Goal: Information Seeking & Learning: Learn about a topic

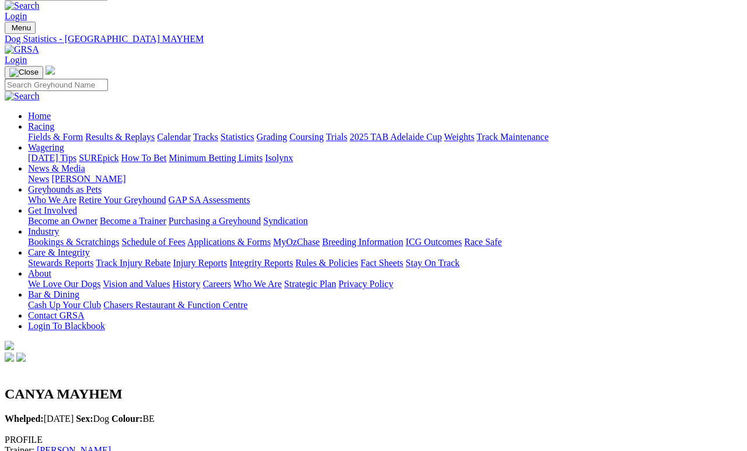
scroll to position [16, 0]
click at [47, 132] on link "Fields & Form" at bounding box center [55, 137] width 55 height 10
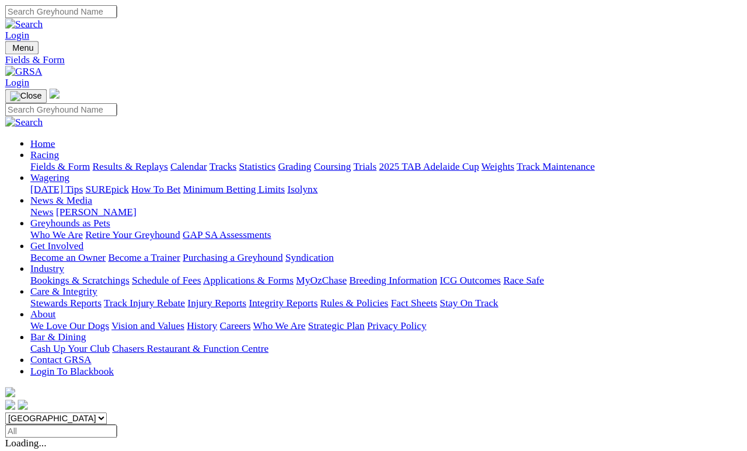
scroll to position [5, 0]
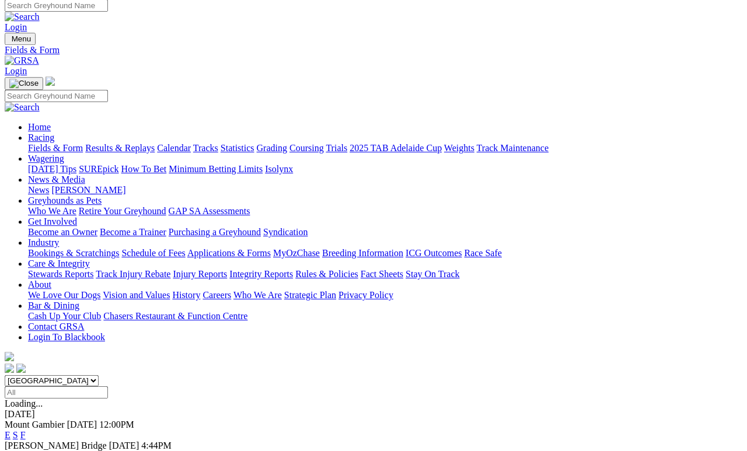
click at [26, 416] on link "F" at bounding box center [22, 456] width 5 height 10
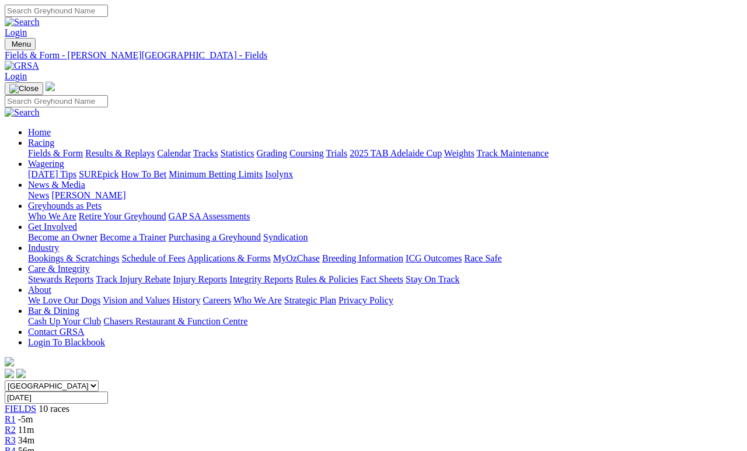
click at [191, 148] on link "Calendar" at bounding box center [174, 153] width 34 height 10
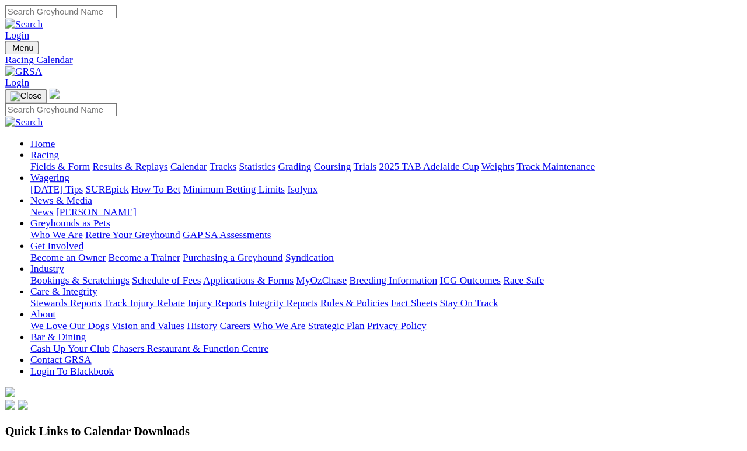
scroll to position [5, 0]
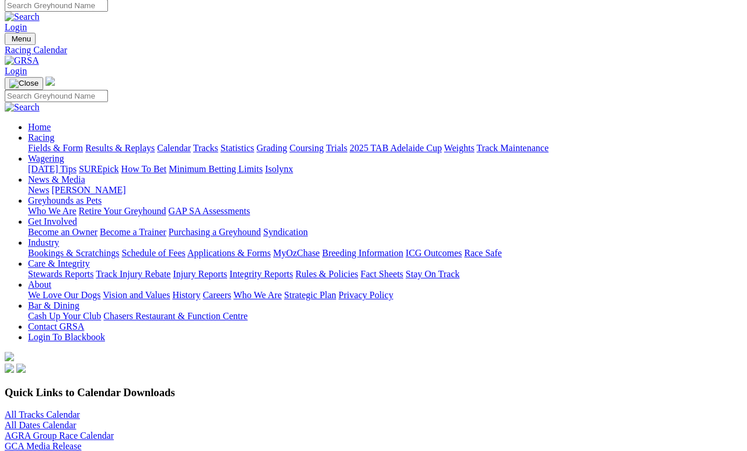
click at [80, 410] on link "All Tracks Calendar" at bounding box center [42, 415] width 75 height 10
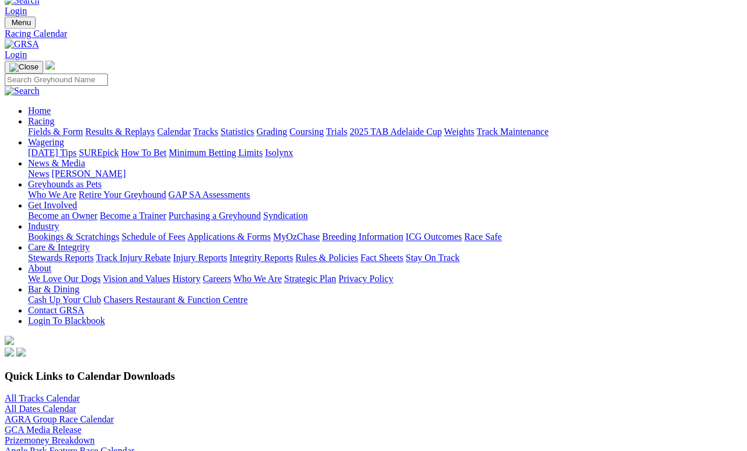
scroll to position [22, 0]
click at [47, 127] on link "Fields & Form" at bounding box center [55, 132] width 55 height 10
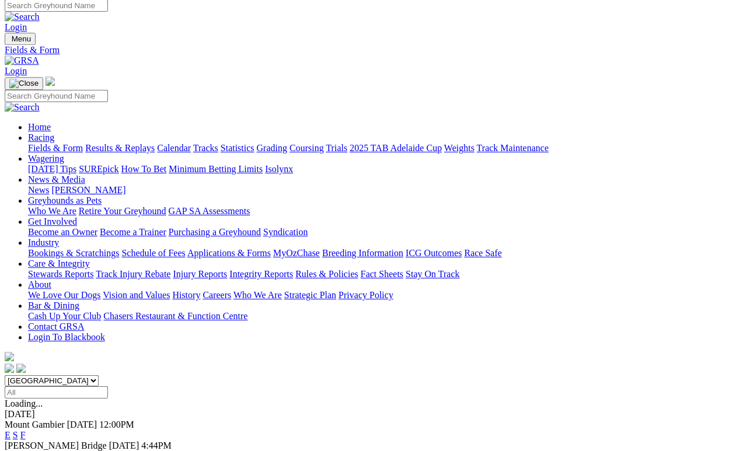
scroll to position [5, 0]
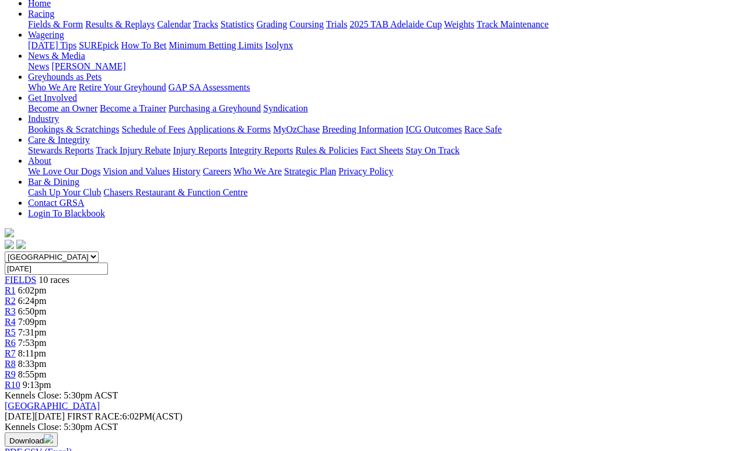
scroll to position [157, 0]
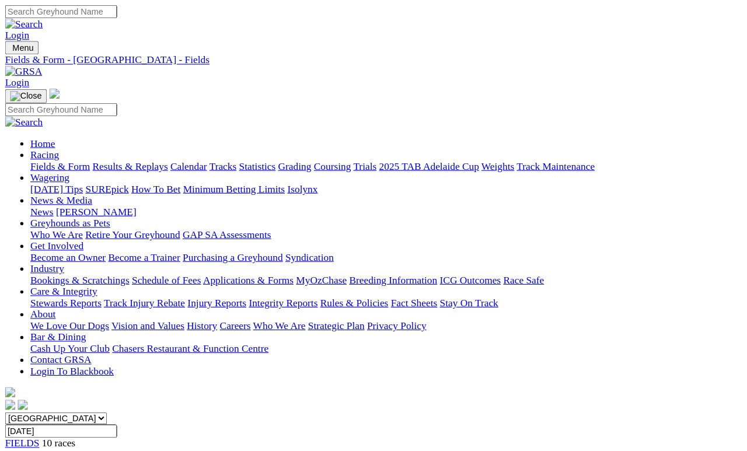
scroll to position [219, 0]
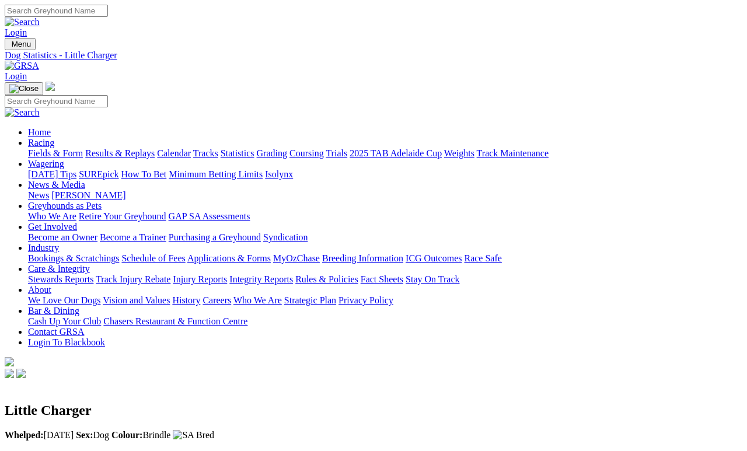
scroll to position [5, 0]
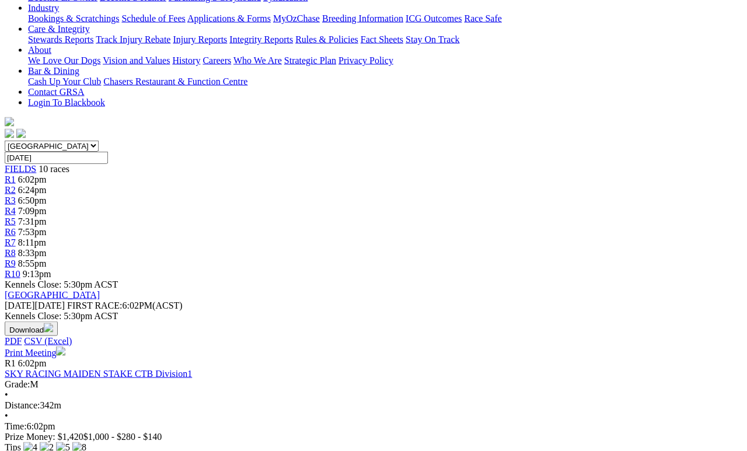
scroll to position [239, 0]
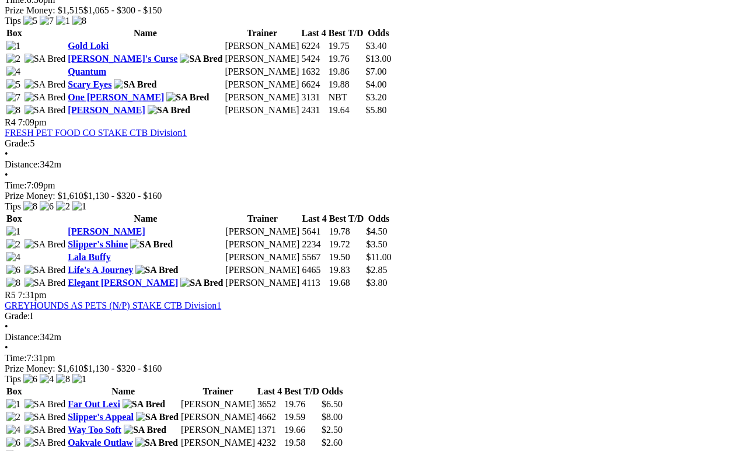
scroll to position [1065, 0]
